Goal: Find specific page/section

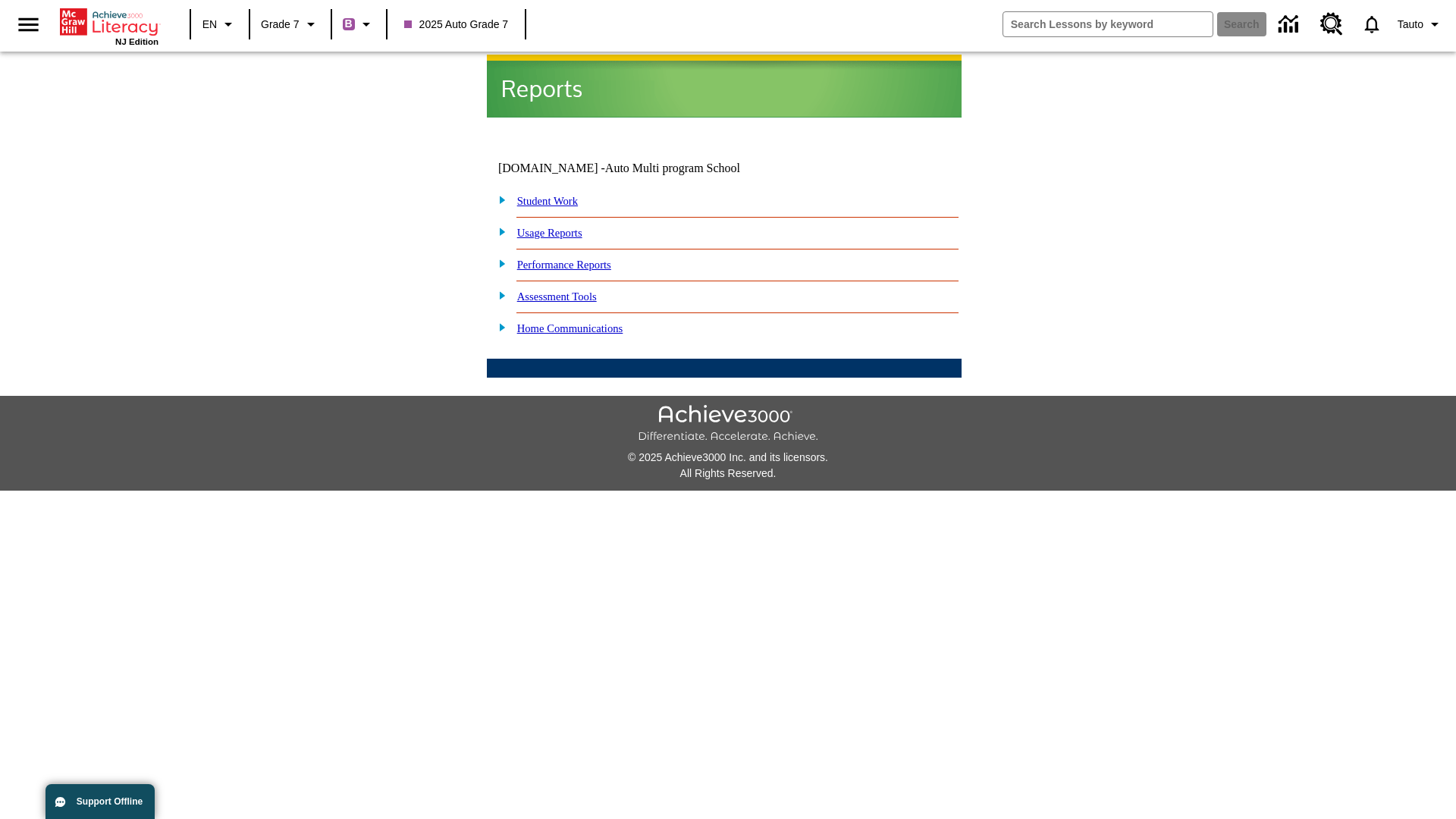
click at [558, 195] on link "Student Work" at bounding box center [547, 201] width 61 height 12
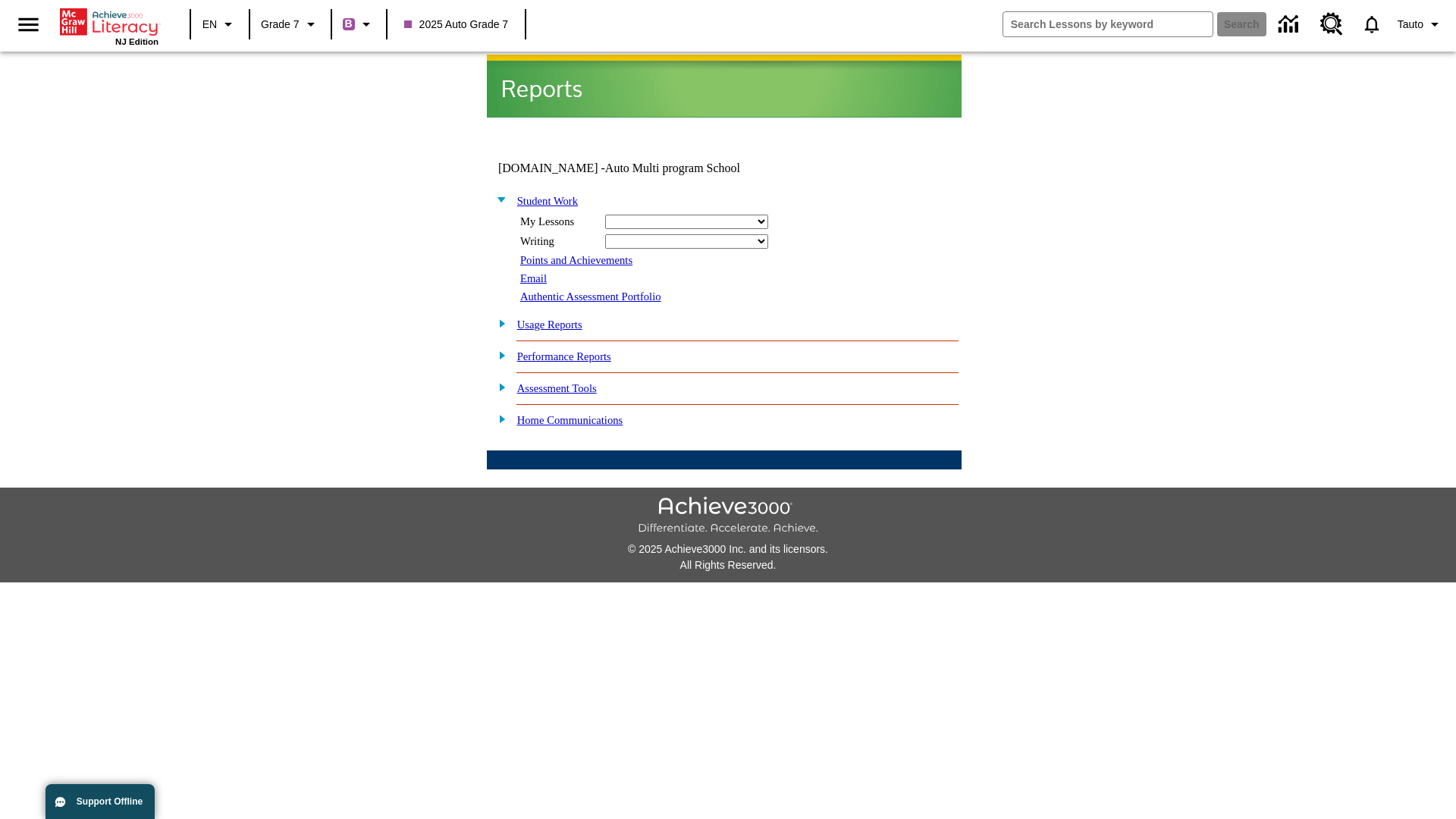
click at [534, 272] on link "Email" at bounding box center [533, 278] width 26 height 12
